Goal: Information Seeking & Learning: Learn about a topic

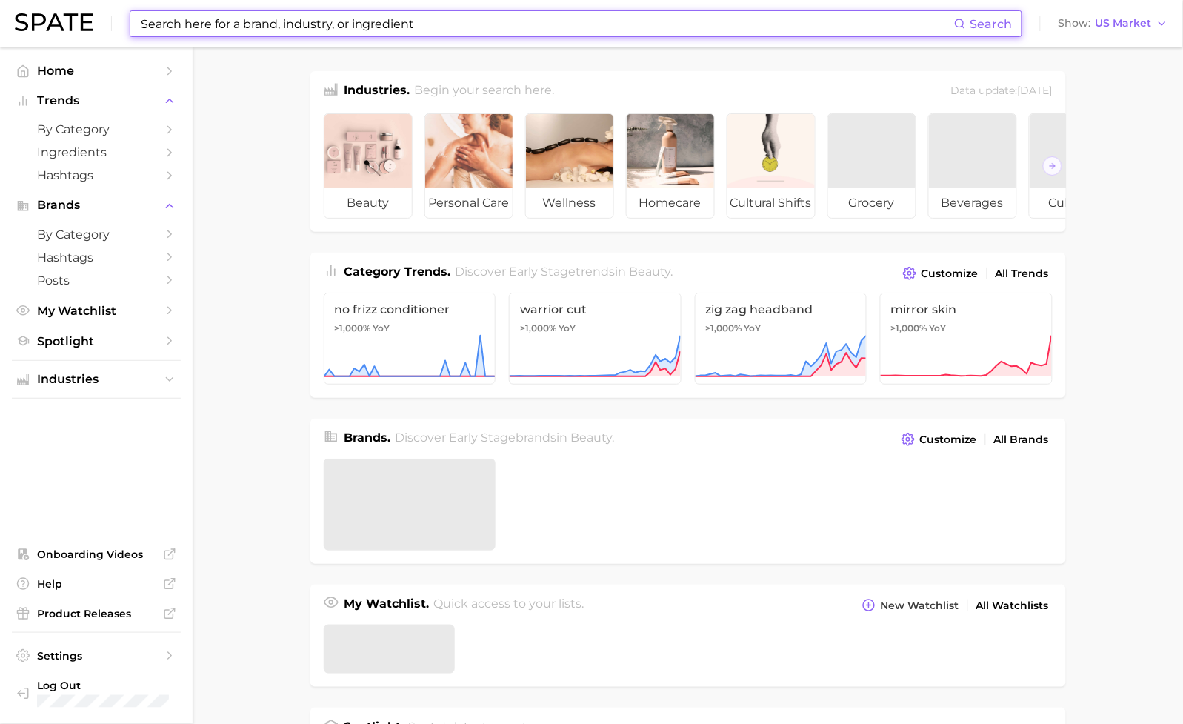
click at [211, 23] on input at bounding box center [546, 23] width 815 height 25
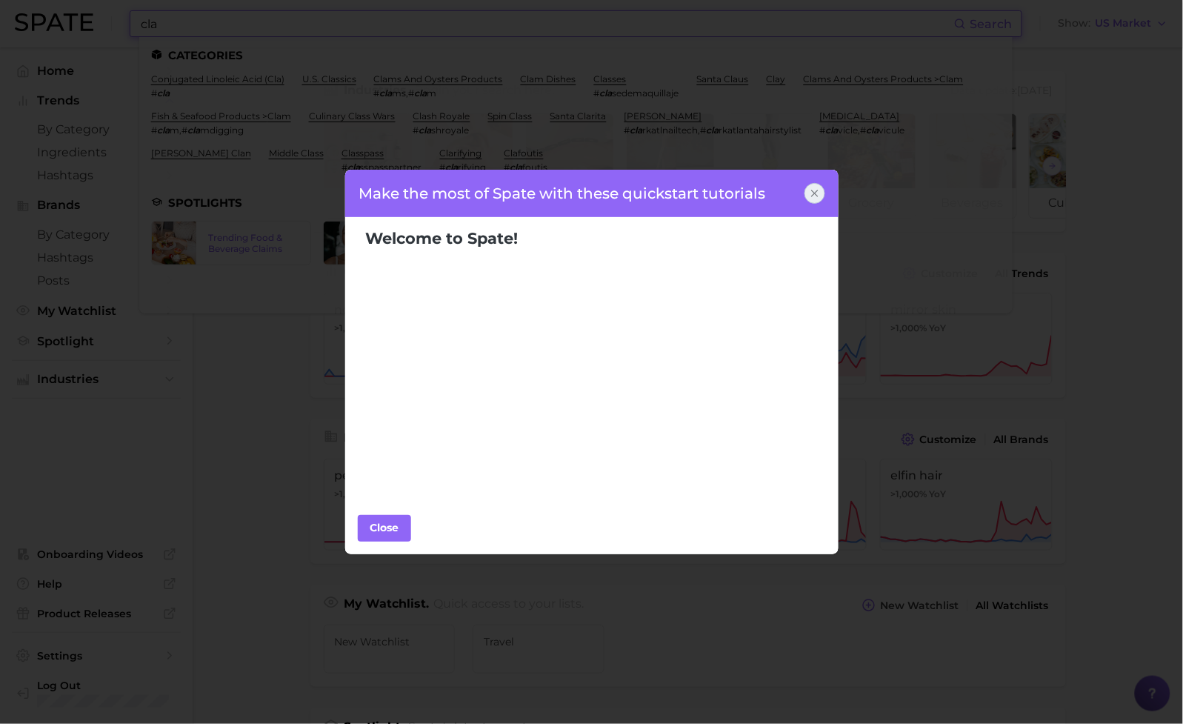
click at [821, 196] on div at bounding box center [815, 193] width 21 height 21
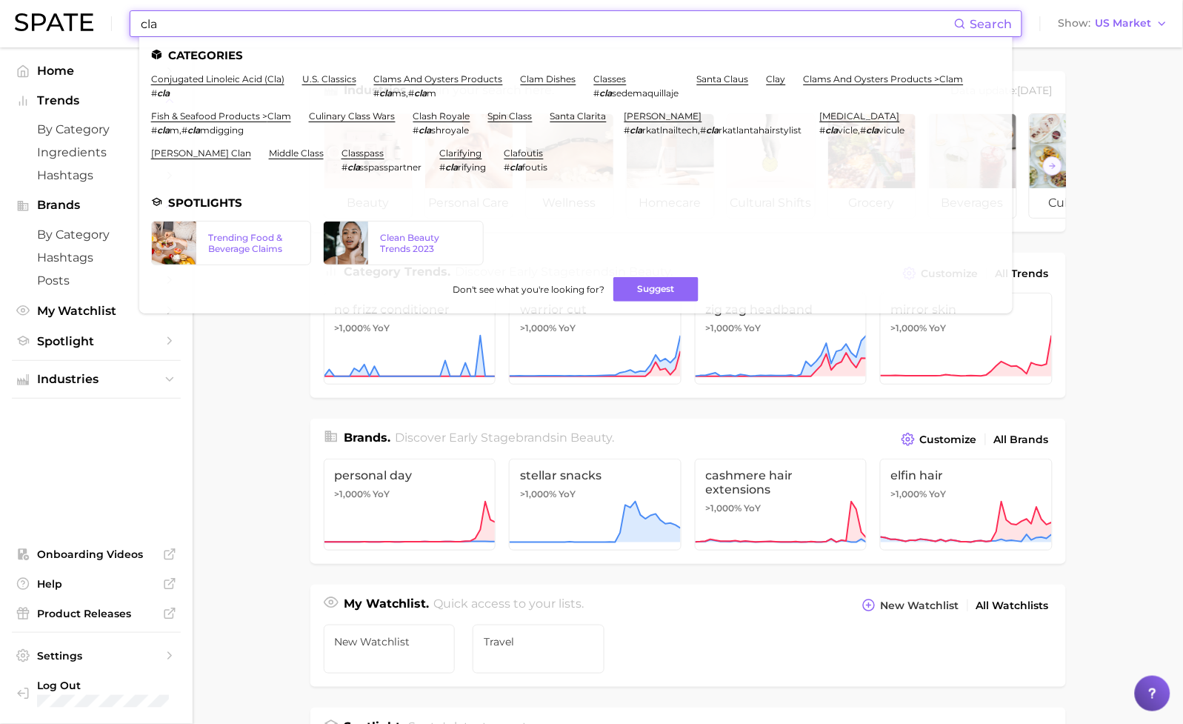
click at [301, 26] on input "cla" at bounding box center [546, 23] width 815 height 25
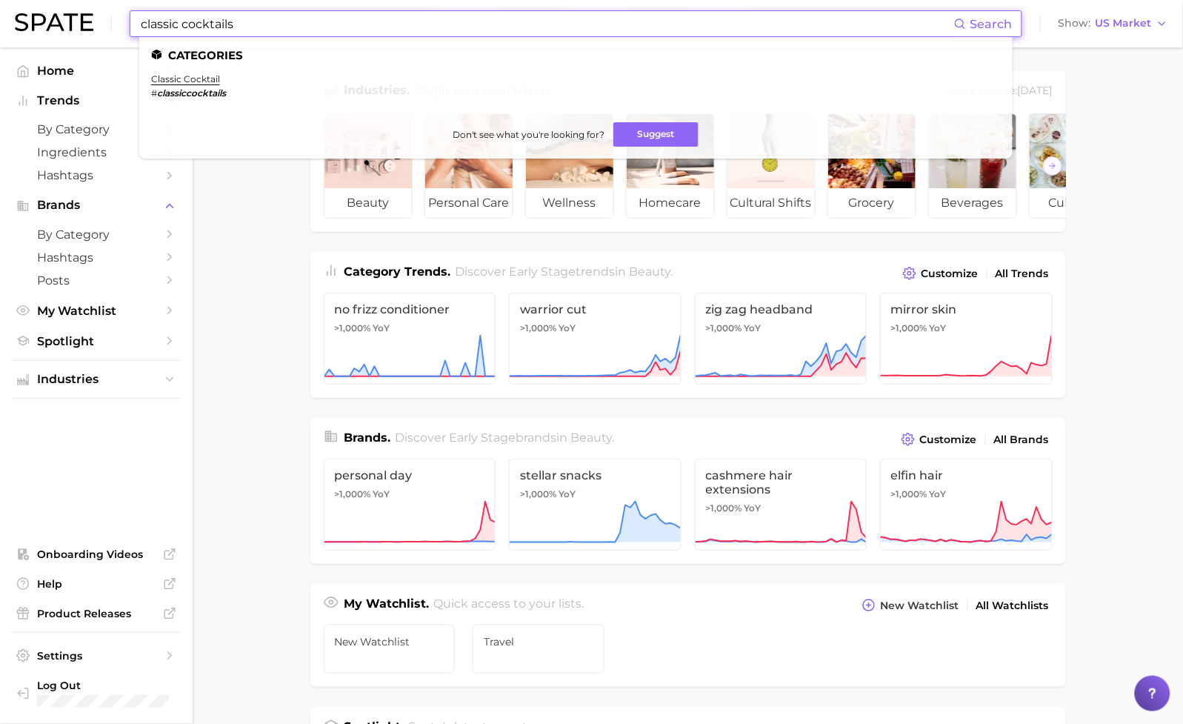
type input "classic cocktails"
click at [201, 70] on ul "Categories classic cocktail # classiccocktails Don't see what you're looking fo…" at bounding box center [575, 98] width 873 height 122
click at [202, 73] on link "classic cocktail" at bounding box center [185, 78] width 69 height 11
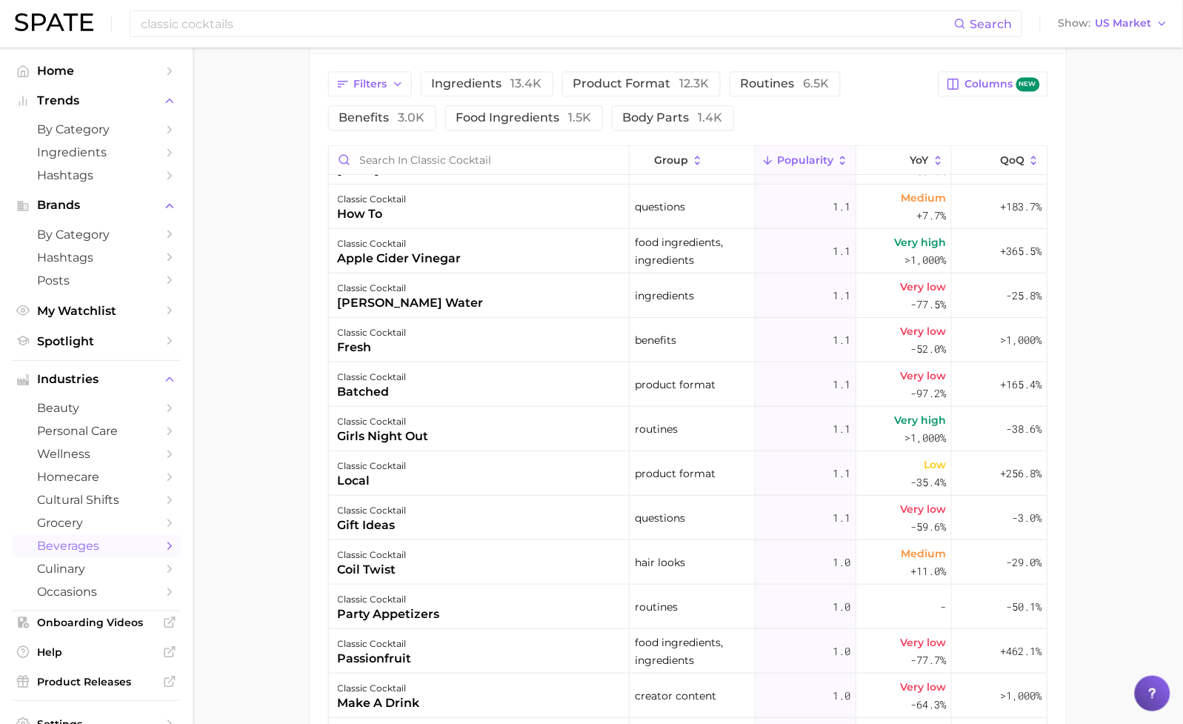
scroll to position [7686, 0]
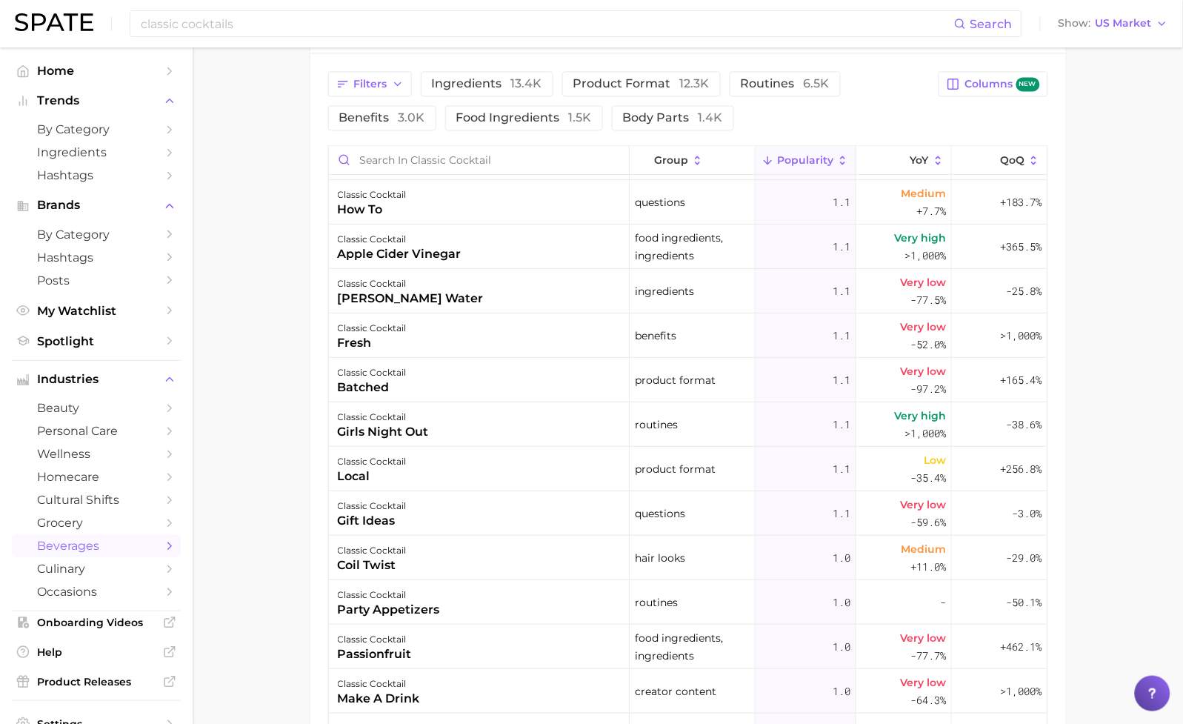
click at [560, 292] on div "classic cocktail rosemary water" at bounding box center [479, 291] width 301 height 44
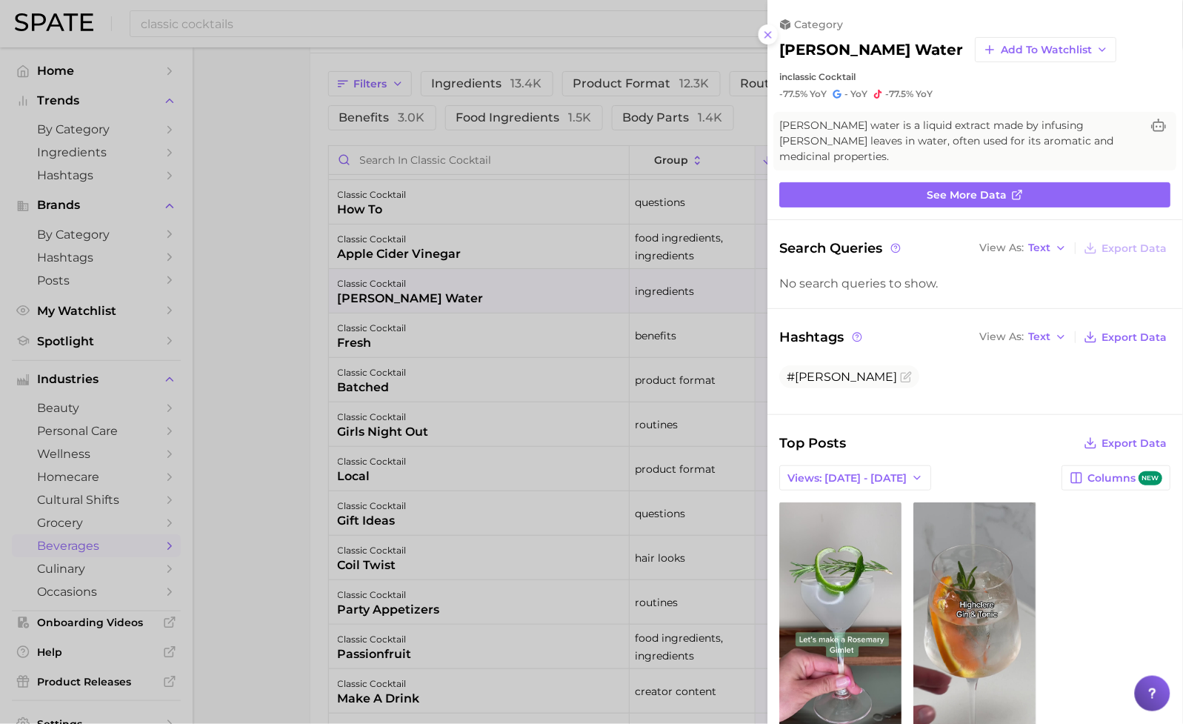
scroll to position [0, 0]
click at [918, 182] on link "See more data" at bounding box center [975, 194] width 391 height 25
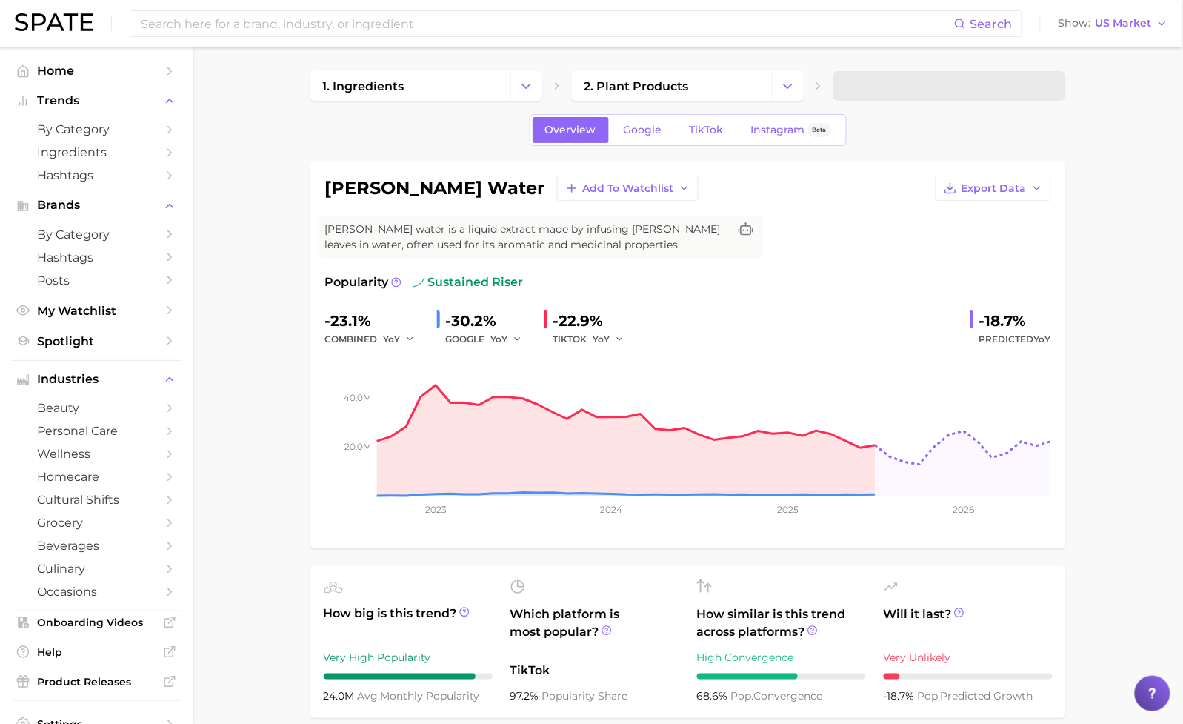
type input "classic cocktails"
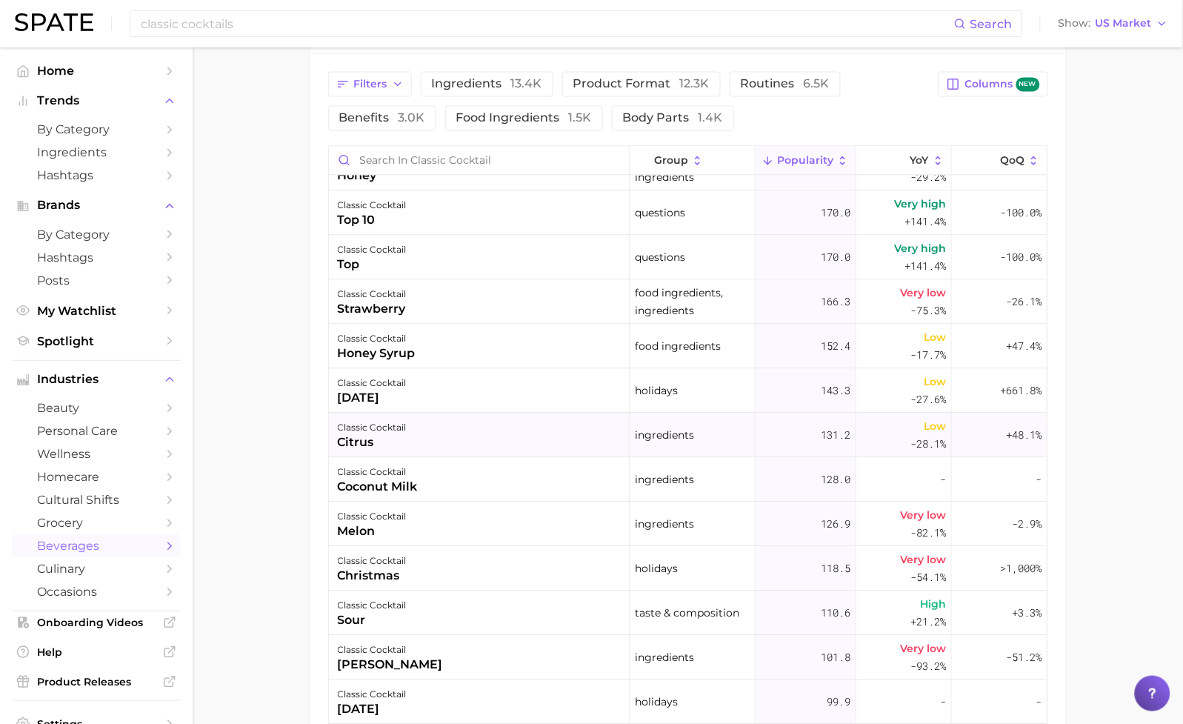
scroll to position [1053, 0]
click at [519, 472] on div "classic cocktail coconut milk" at bounding box center [479, 478] width 301 height 44
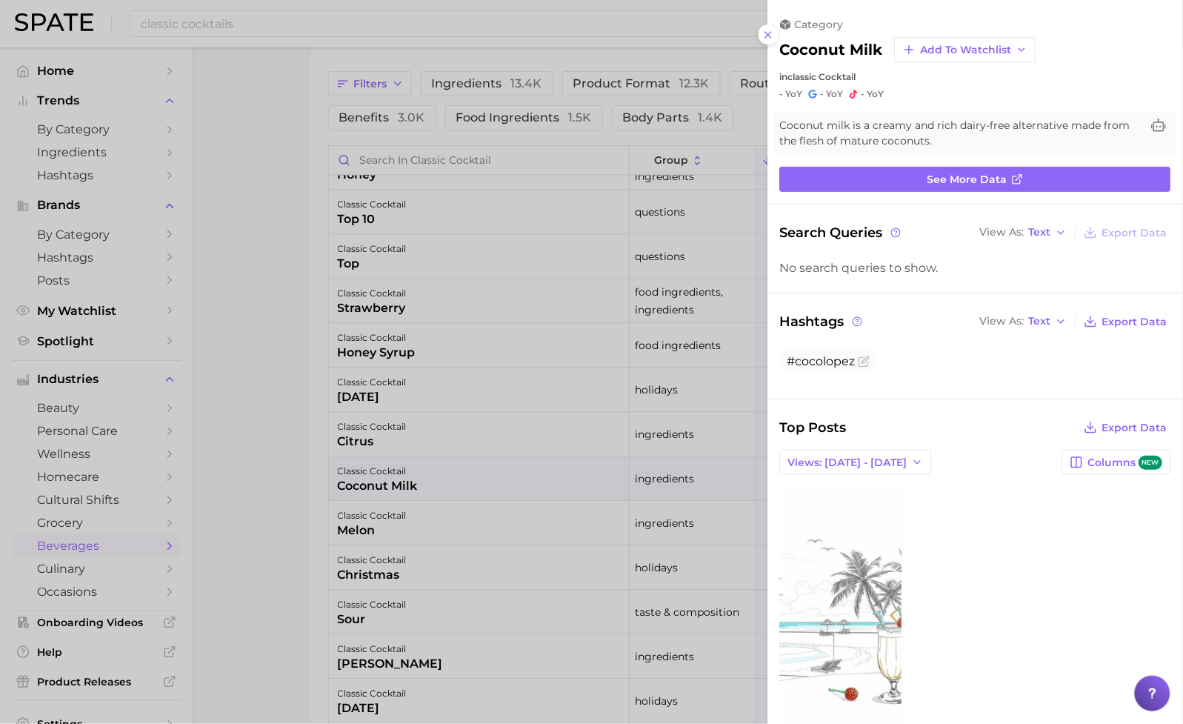
scroll to position [0, 0]
click at [473, 427] on div at bounding box center [591, 362] width 1183 height 724
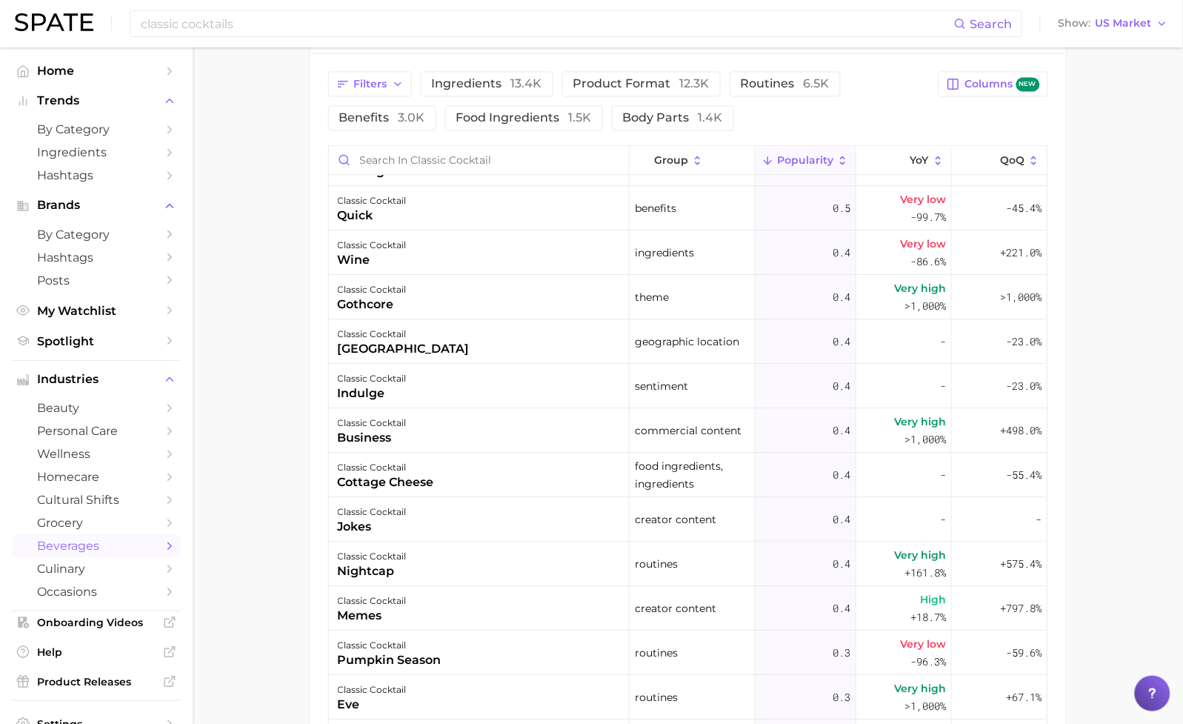
scroll to position [10481, 0]
click at [446, 480] on div "classic cocktail cottage cheese" at bounding box center [479, 474] width 301 height 44
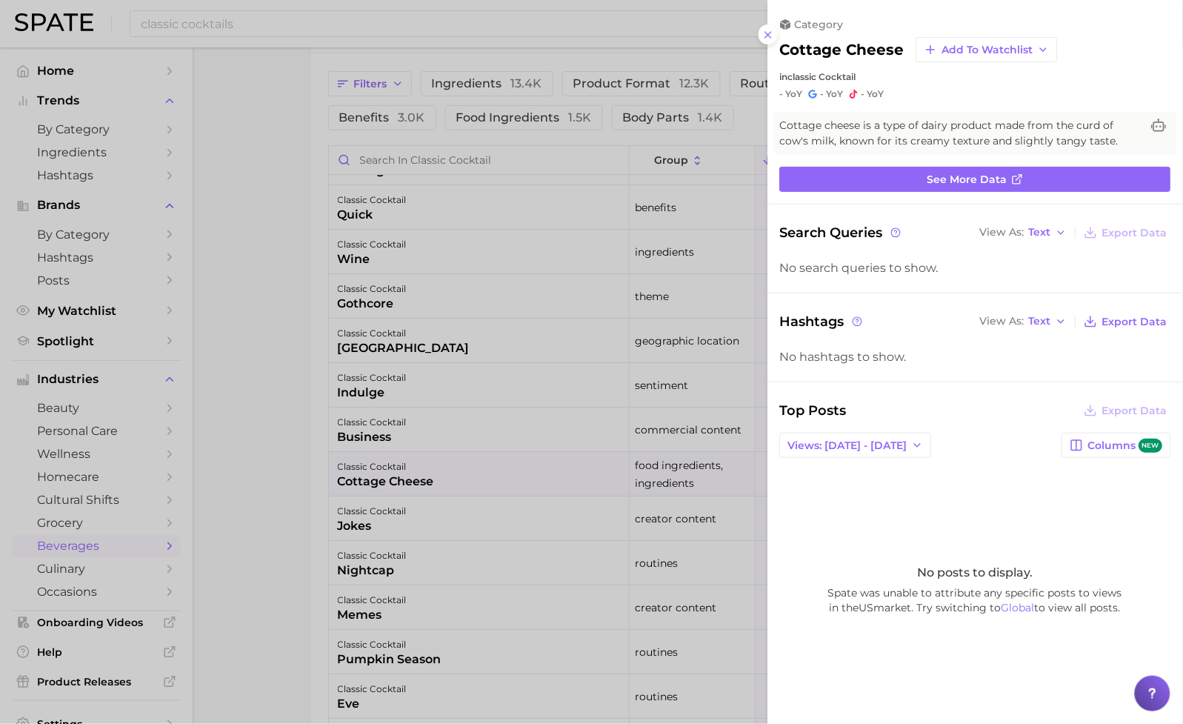
click at [263, 503] on div at bounding box center [591, 362] width 1183 height 724
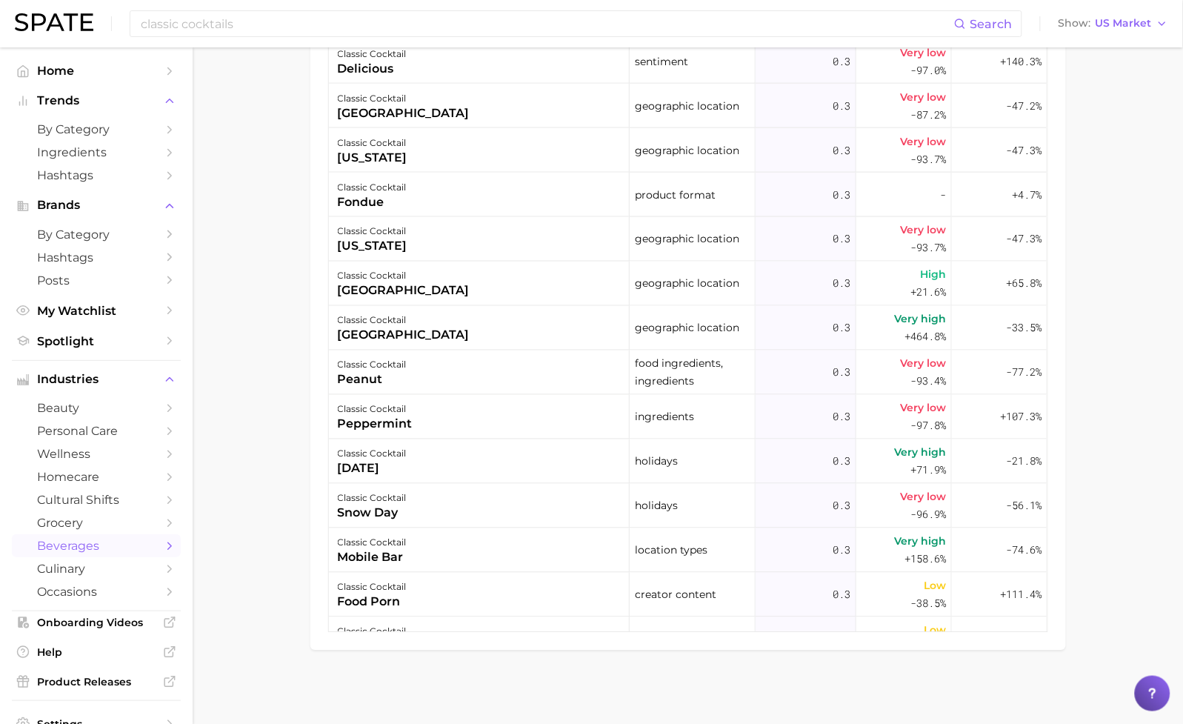
scroll to position [11104, 0]
click at [473, 489] on div "classic cocktail snow day" at bounding box center [479, 504] width 301 height 44
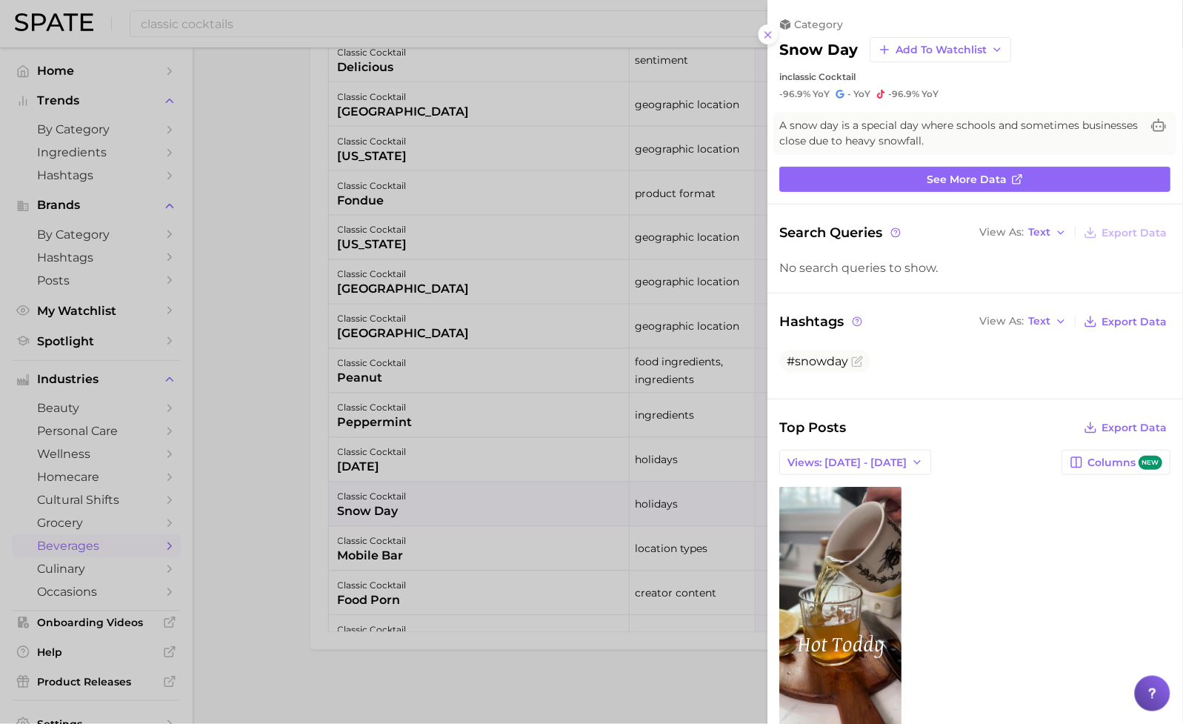
scroll to position [0, 0]
click at [221, 507] on div at bounding box center [591, 362] width 1183 height 724
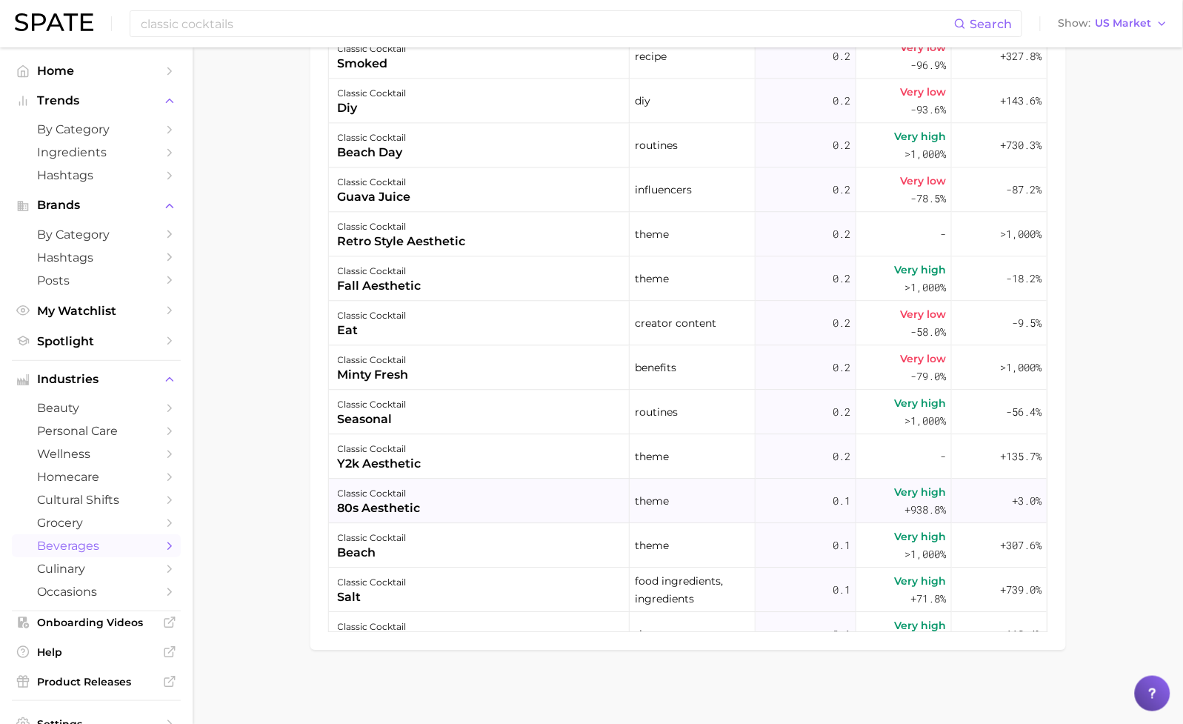
scroll to position [12939, 0]
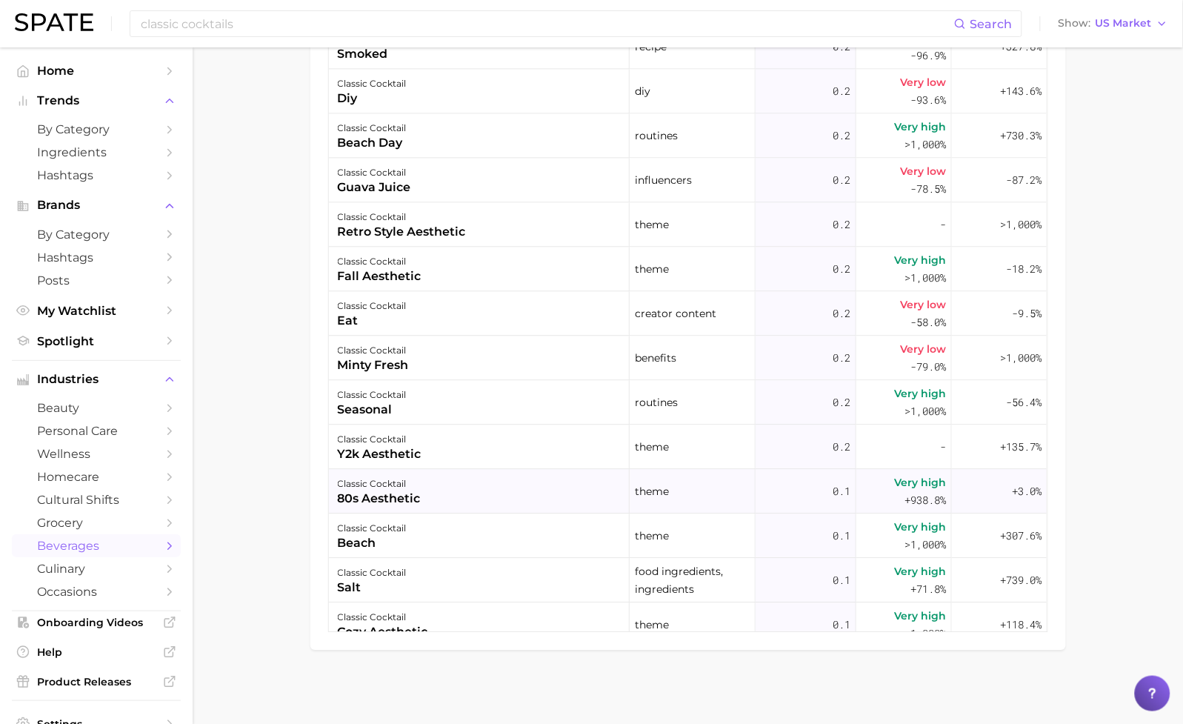
click at [490, 482] on div "classic cocktail 80s aesthetic" at bounding box center [479, 491] width 301 height 44
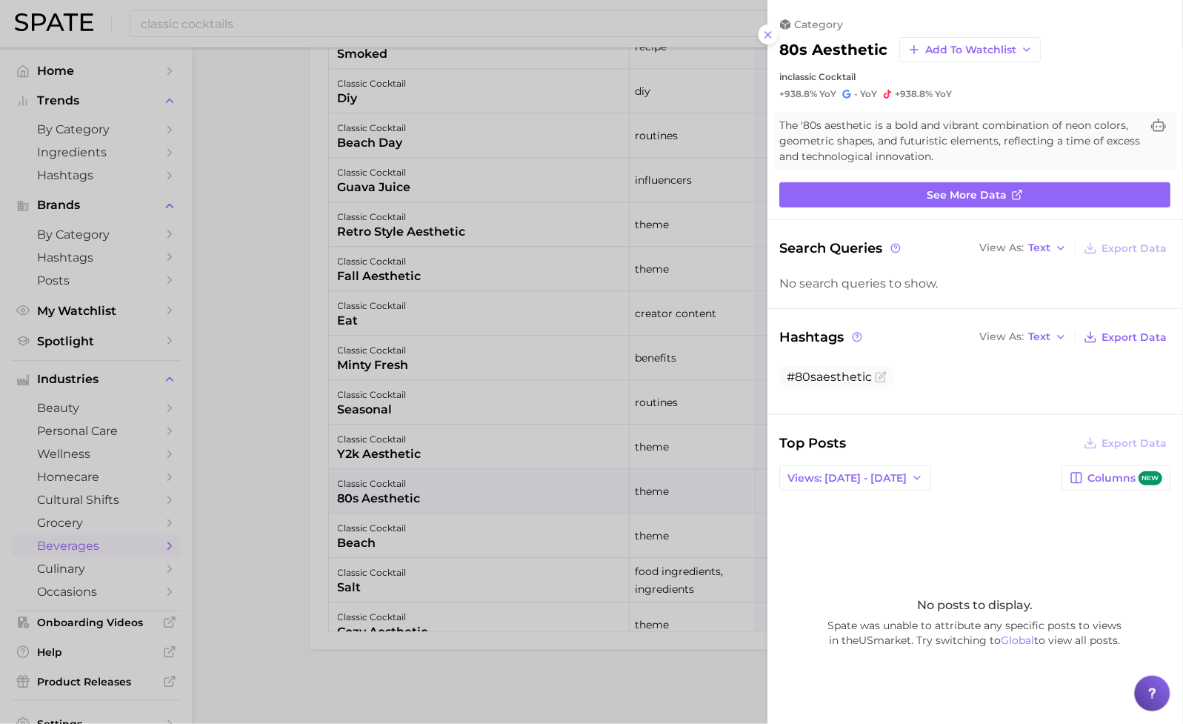
click at [288, 473] on div at bounding box center [591, 362] width 1183 height 724
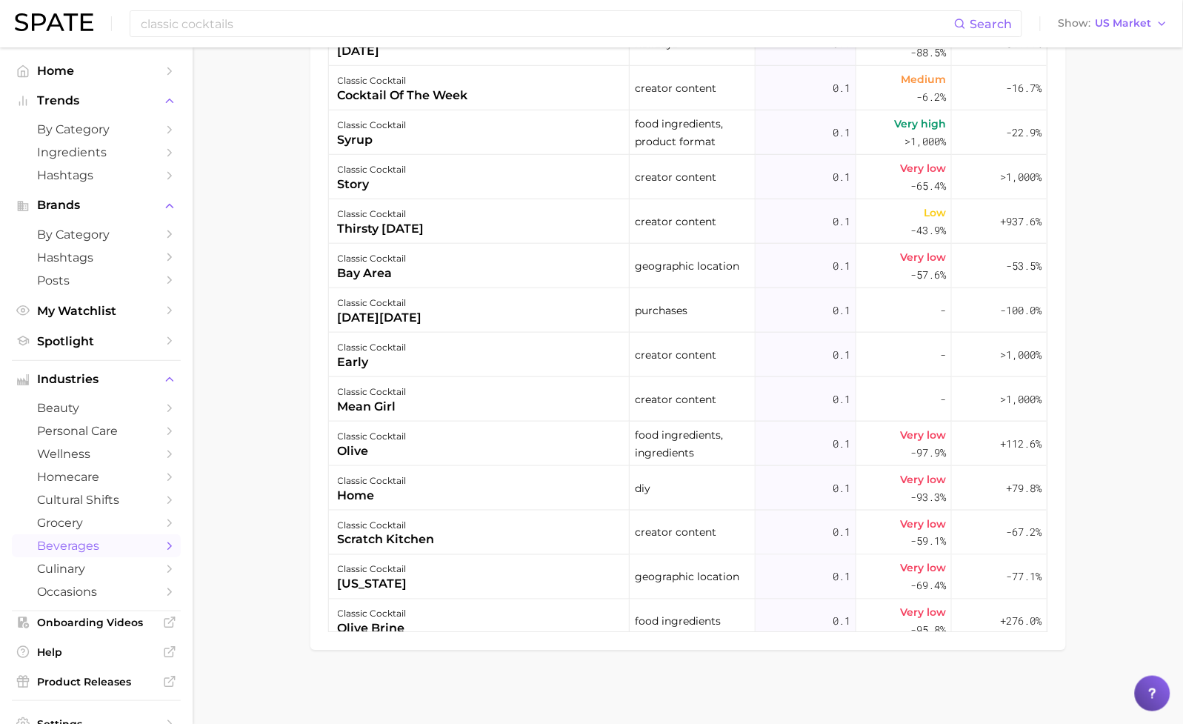
scroll to position [13832, 0]
click at [433, 442] on div "classic cocktail olive" at bounding box center [479, 442] width 301 height 44
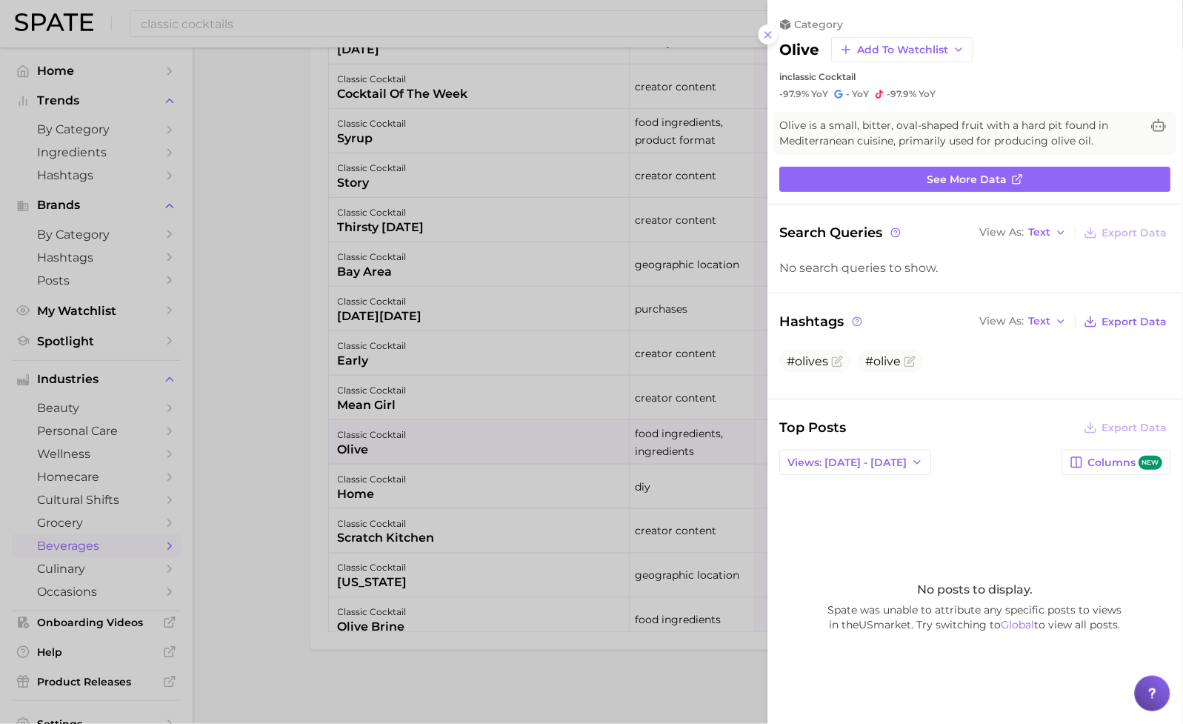
click at [309, 449] on div at bounding box center [591, 362] width 1183 height 724
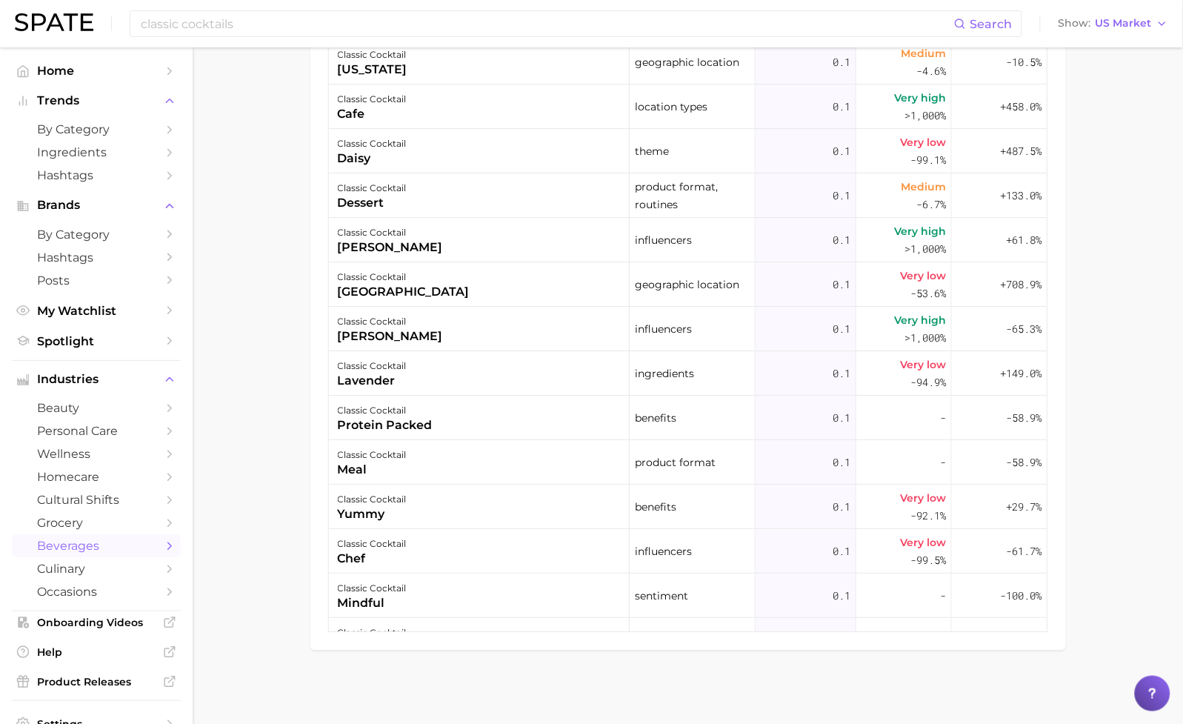
scroll to position [14837, 0]
click at [476, 422] on div "classic cocktail protein packed" at bounding box center [479, 415] width 301 height 44
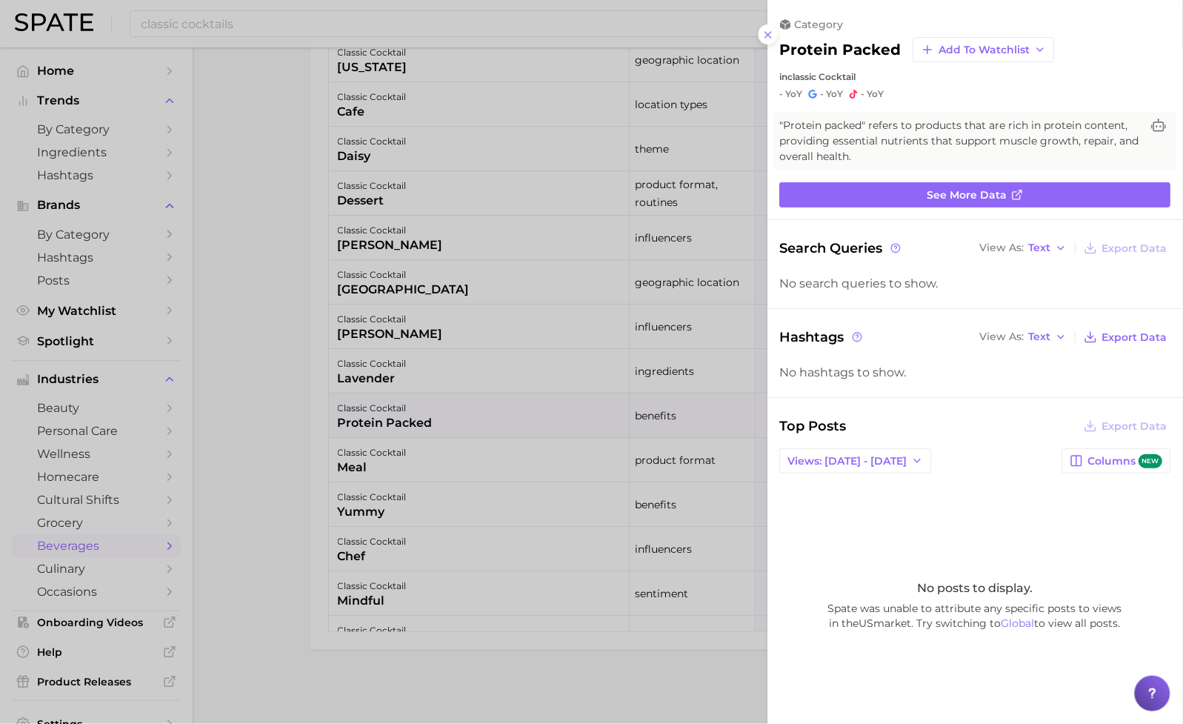
click at [313, 456] on div at bounding box center [591, 362] width 1183 height 724
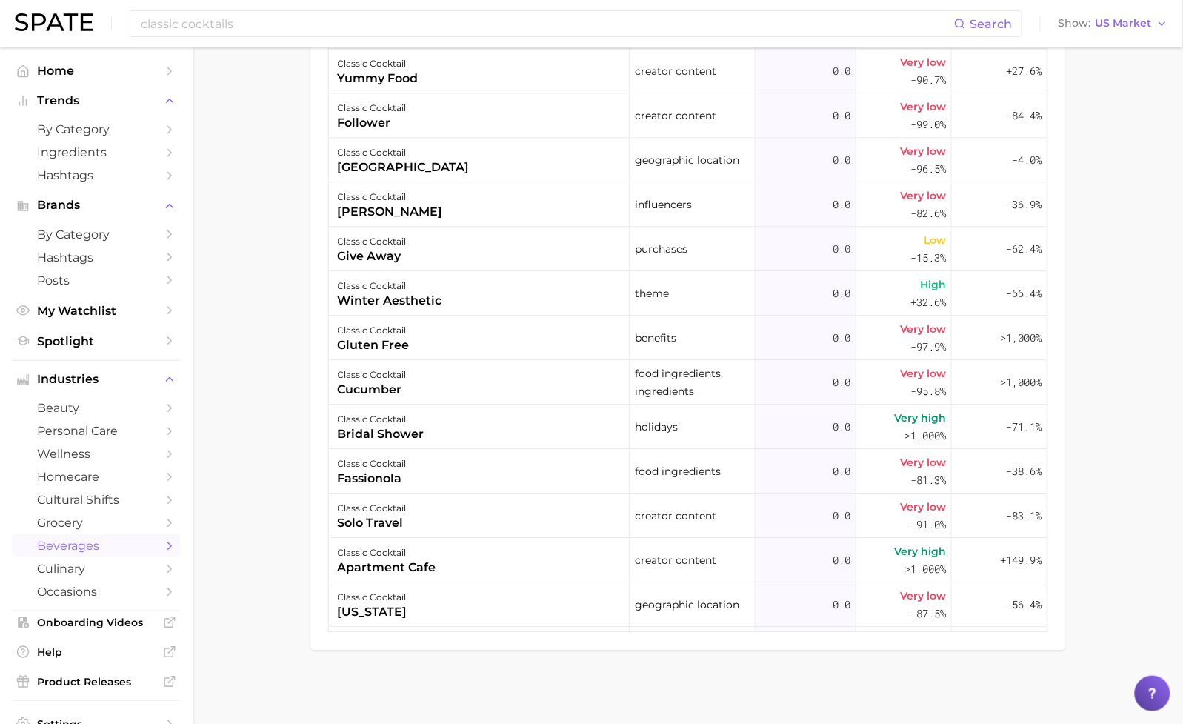
scroll to position [19654, 0]
